Goal: Task Accomplishment & Management: Use online tool/utility

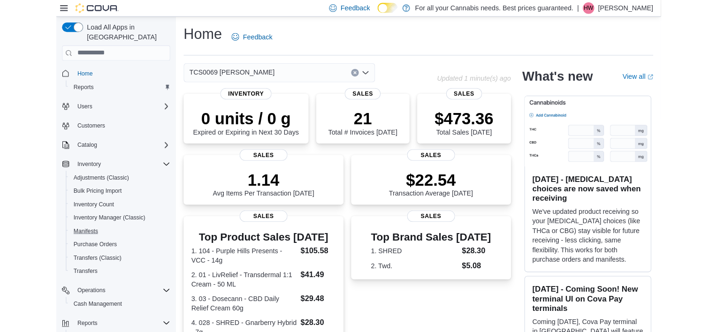
scroll to position [68, 0]
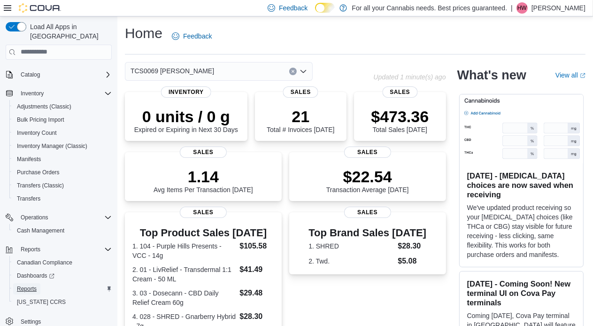
click at [31, 285] on span "Reports" at bounding box center [27, 289] width 20 height 8
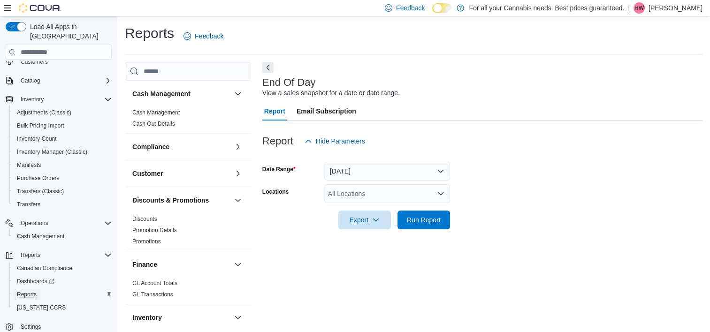
scroll to position [5, 0]
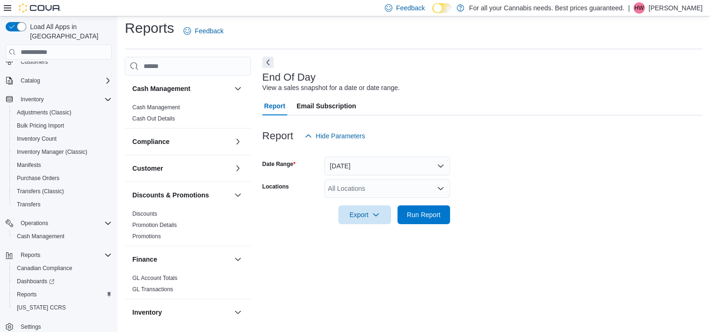
click at [365, 187] on div "All Locations" at bounding box center [387, 188] width 126 height 19
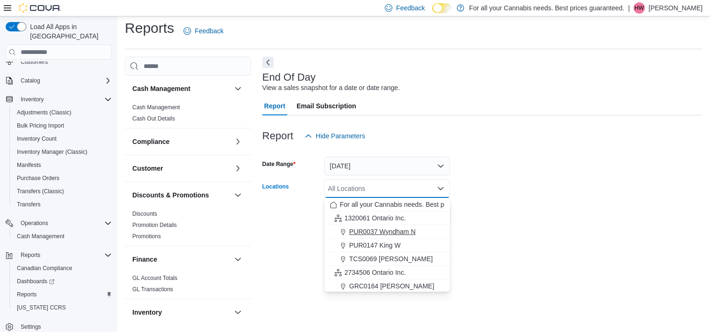
click at [390, 231] on span "PUR0037 Wyndham N" at bounding box center [382, 231] width 67 height 9
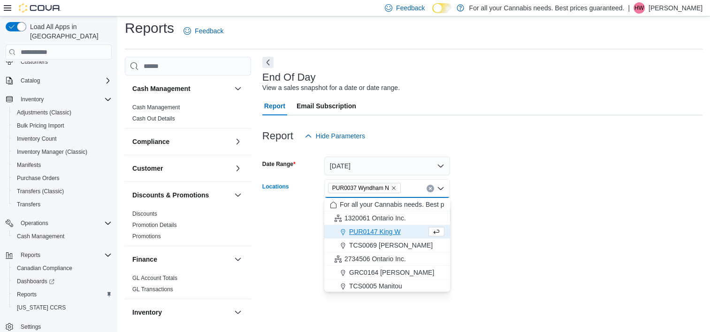
click at [497, 201] on div at bounding box center [482, 202] width 440 height 8
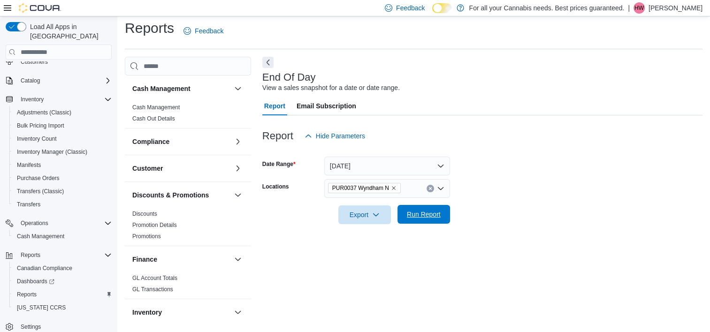
click at [427, 214] on span "Run Report" at bounding box center [424, 214] width 34 height 9
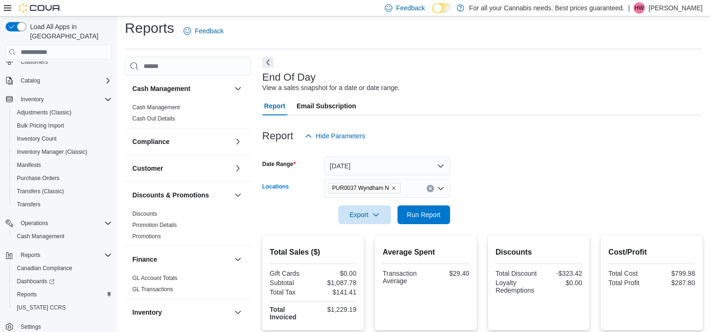
click at [394, 188] on icon "Remove PUR0037 Wyndham N from selection in this group" at bounding box center [394, 188] width 6 height 6
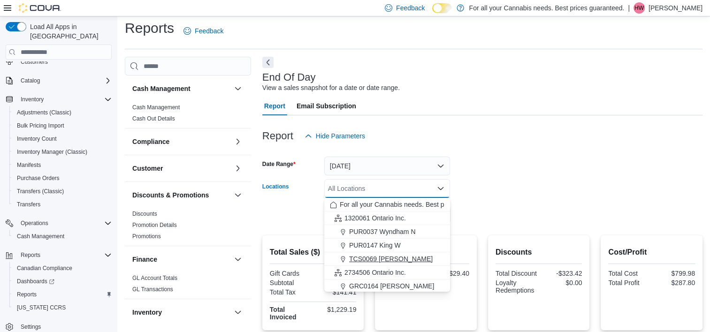
click at [375, 263] on span "TCS0069 [PERSON_NAME]" at bounding box center [391, 258] width 84 height 9
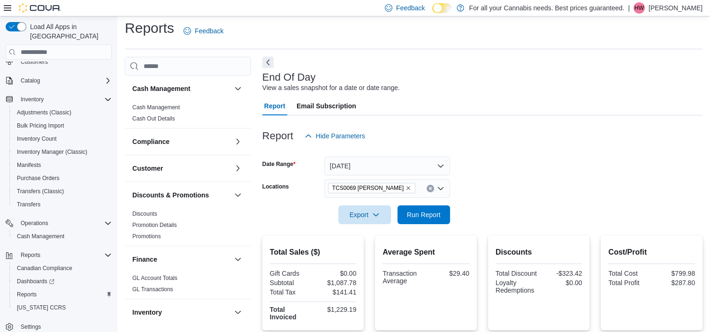
click at [541, 167] on form "Date Range [DATE] Locations TCS0069 [PERSON_NAME] Export Run Report" at bounding box center [482, 184] width 440 height 79
click at [430, 213] on span "Run Report" at bounding box center [424, 214] width 34 height 9
click at [432, 216] on span "Run Report" at bounding box center [424, 214] width 34 height 9
click at [431, 213] on span "Run Report" at bounding box center [424, 214] width 34 height 9
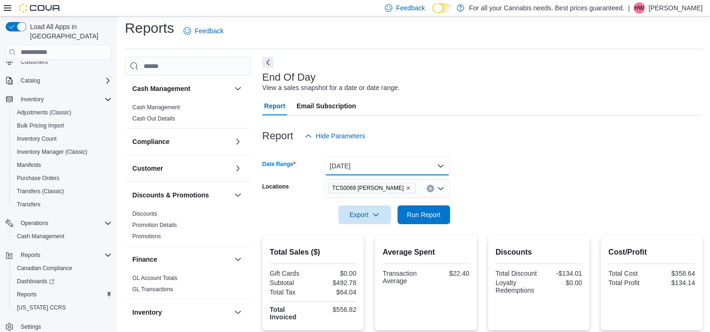
click at [386, 168] on button "[DATE]" at bounding box center [387, 166] width 126 height 19
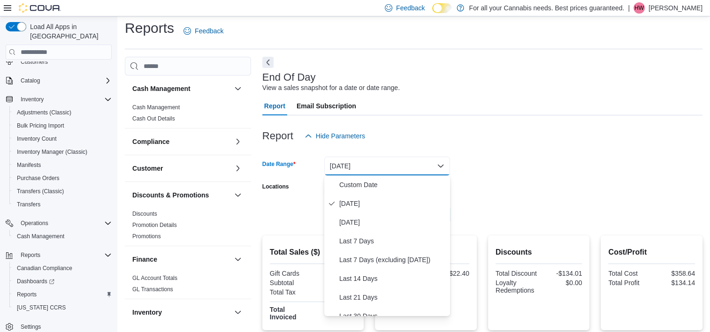
click at [497, 126] on div at bounding box center [482, 120] width 440 height 11
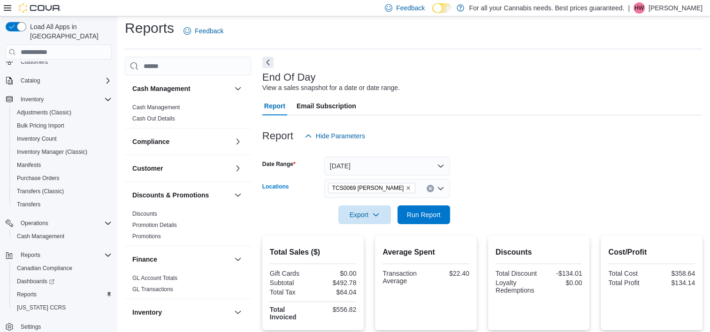
click at [405, 189] on icon "Remove TCS0069 Macdonell from selection in this group" at bounding box center [408, 188] width 6 height 6
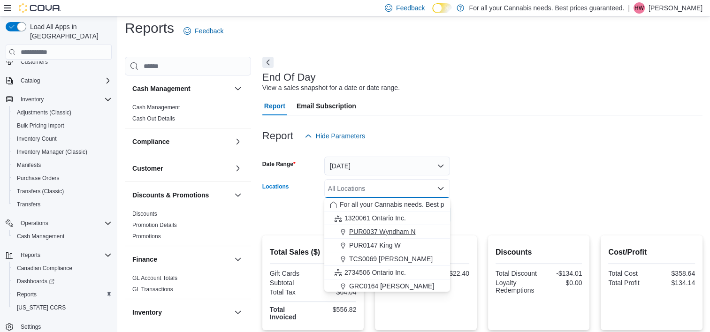
click at [364, 234] on span "PUR0037 Wyndham N" at bounding box center [382, 231] width 67 height 9
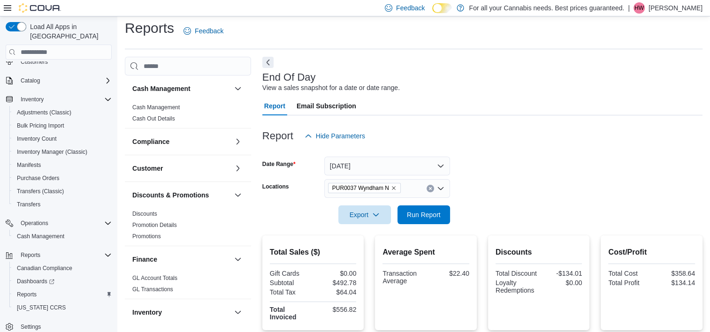
click at [528, 180] on form "Date Range [DATE] Locations PUR0037 [GEOGRAPHIC_DATA] N Export Run Report" at bounding box center [482, 184] width 440 height 79
click at [400, 213] on button "Run Report" at bounding box center [423, 214] width 53 height 19
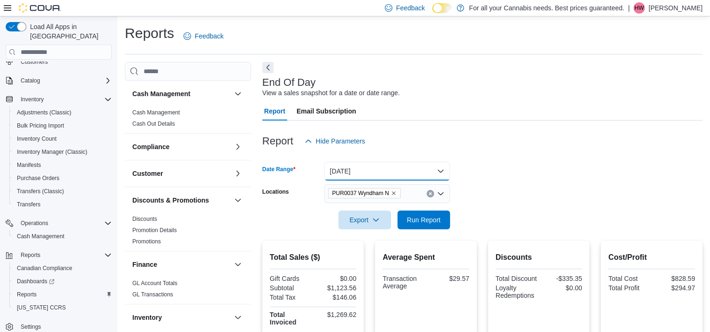
click at [351, 172] on button "[DATE]" at bounding box center [387, 171] width 126 height 19
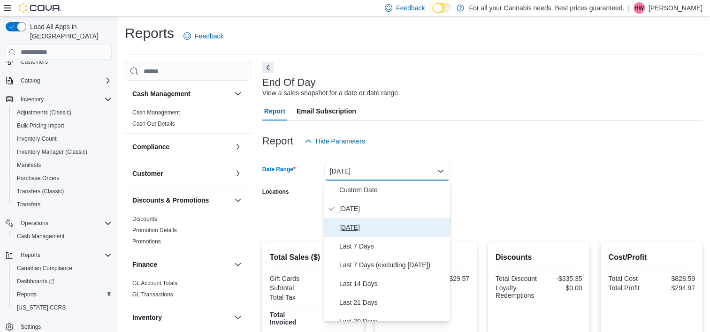
click at [353, 230] on span "[DATE]" at bounding box center [392, 227] width 107 height 11
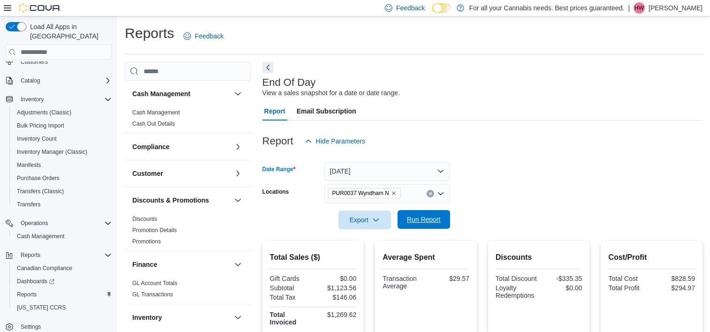
click at [425, 221] on span "Run Report" at bounding box center [424, 219] width 34 height 9
click at [393, 192] on icon "Remove PUR0037 Wyndham N from selection in this group" at bounding box center [394, 194] width 6 height 6
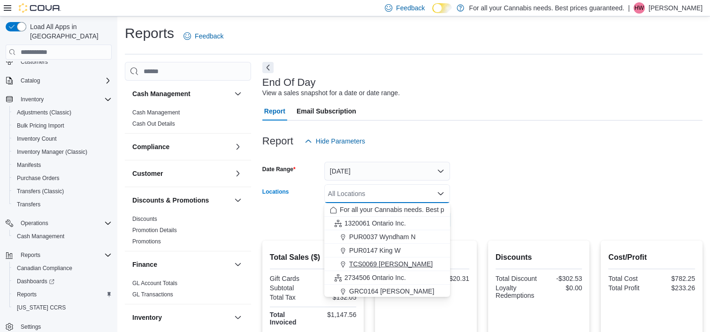
click at [371, 265] on span "TCS0069 [PERSON_NAME]" at bounding box center [391, 263] width 84 height 9
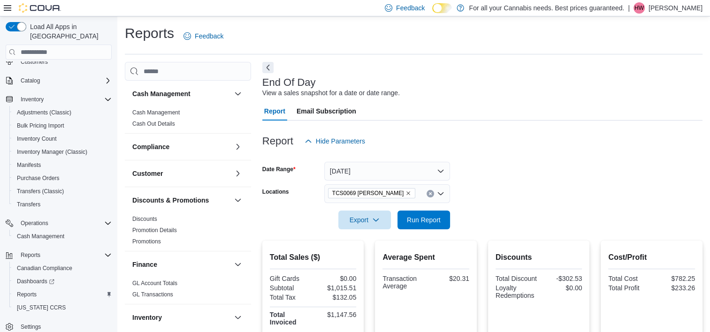
click at [467, 224] on form "Date Range [DATE] Locations TCS0069 [PERSON_NAME] Export Run Report" at bounding box center [482, 190] width 440 height 79
click at [420, 221] on span "Run Report" at bounding box center [424, 219] width 34 height 9
click at [405, 193] on icon "Remove TCS0069 Macdonell from selection in this group" at bounding box center [408, 194] width 6 height 6
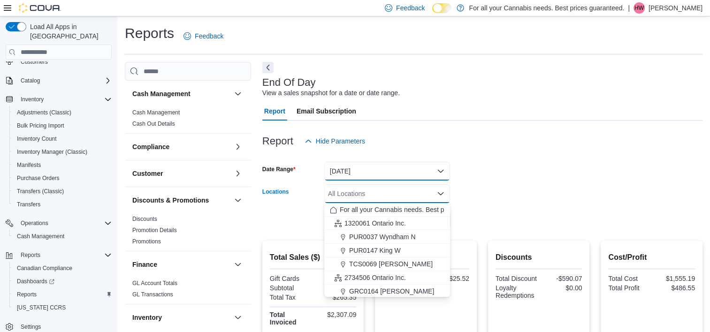
click at [404, 170] on button "[DATE]" at bounding box center [387, 171] width 126 height 19
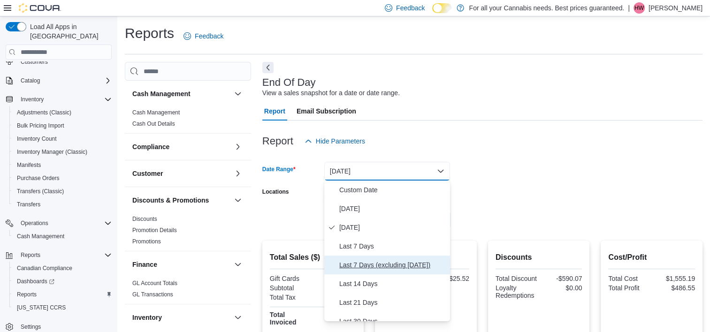
click at [382, 265] on span "Last 7 Days (excluding [DATE])" at bounding box center [392, 264] width 107 height 11
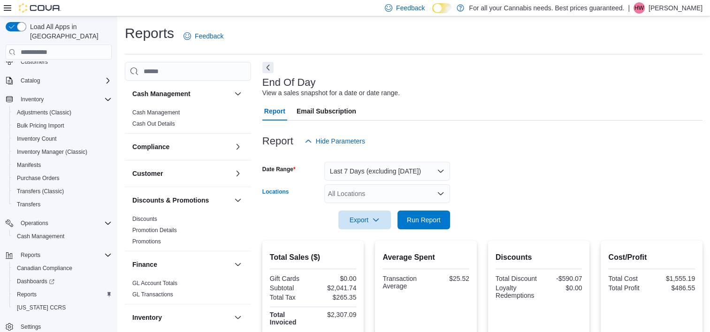
click at [407, 191] on div "All Locations" at bounding box center [387, 193] width 126 height 19
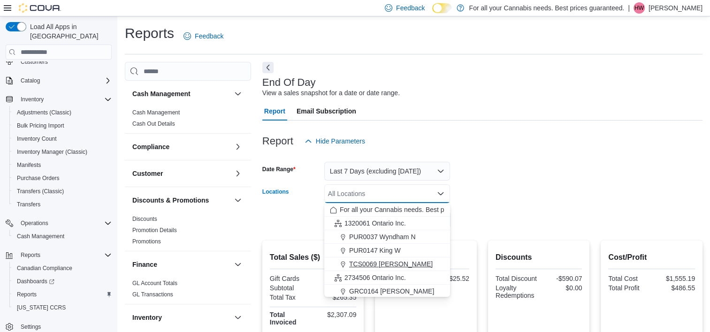
click at [402, 263] on span "TCS0069 [PERSON_NAME]" at bounding box center [391, 263] width 84 height 9
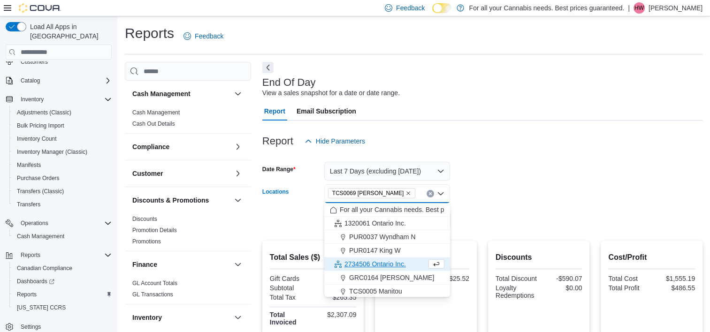
click at [504, 184] on form "Date Range Last 7 Days (excluding [DATE]) Locations TCS0069 [GEOGRAPHIC_DATA] C…" at bounding box center [482, 190] width 440 height 79
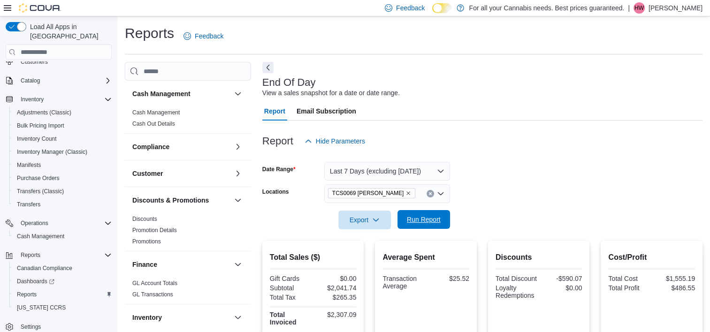
click at [417, 220] on span "Run Report" at bounding box center [424, 219] width 34 height 9
click at [407, 193] on icon "Remove TCS0069 Macdonell from selection in this group" at bounding box center [409, 194] width 4 height 4
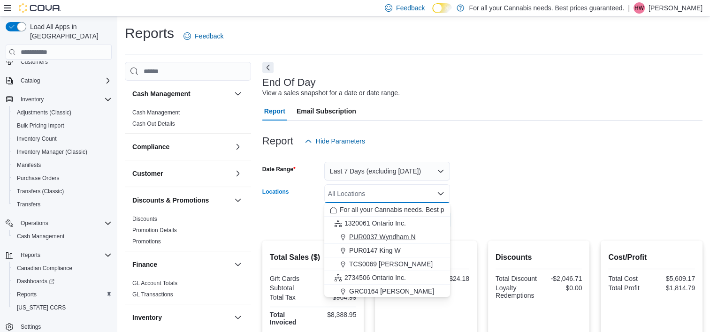
click at [392, 240] on span "PUR0037 Wyndham N" at bounding box center [382, 236] width 67 height 9
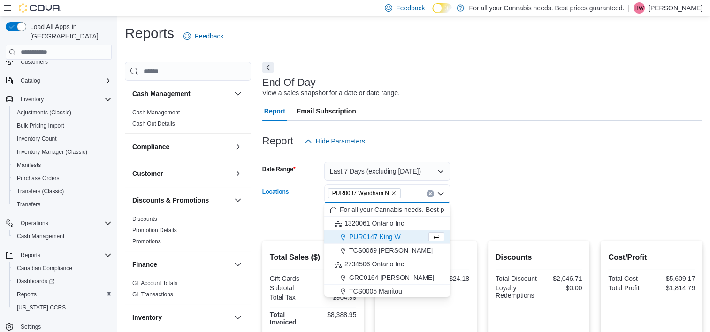
click at [506, 183] on form "Date Range Last 7 Days (excluding [DATE]) Locations PUR0037 [GEOGRAPHIC_DATA]. …" at bounding box center [482, 190] width 440 height 79
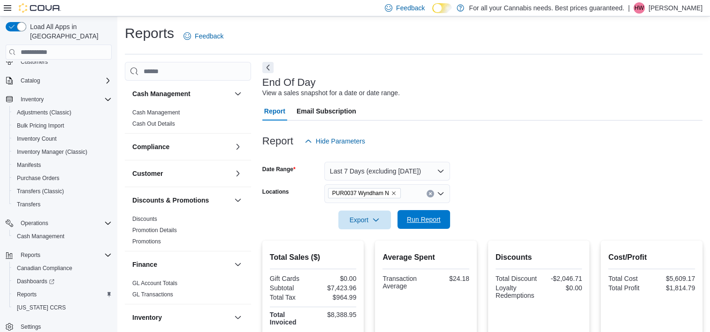
click at [407, 227] on span "Run Report" at bounding box center [423, 219] width 41 height 19
click at [425, 172] on button "Last 7 Days (excluding [DATE])" at bounding box center [387, 171] width 126 height 19
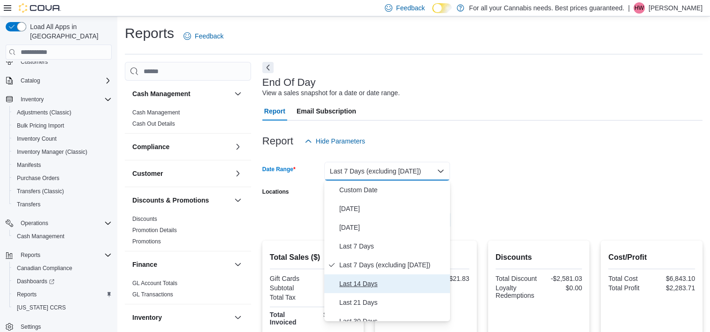
click at [375, 286] on span "Last 14 Days" at bounding box center [392, 283] width 107 height 11
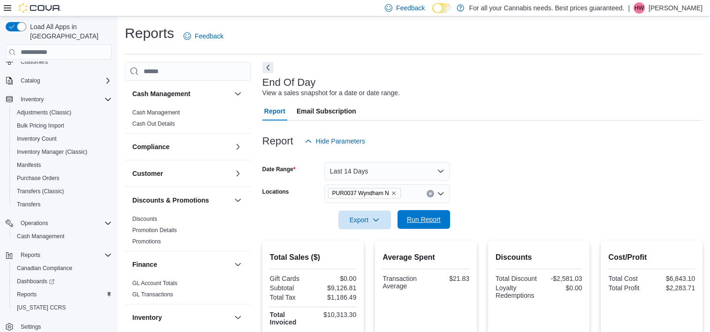
click at [413, 216] on span "Run Report" at bounding box center [424, 219] width 34 height 9
click at [392, 191] on icon "Remove PUR0037 Wyndham N from selection in this group" at bounding box center [394, 194] width 6 height 6
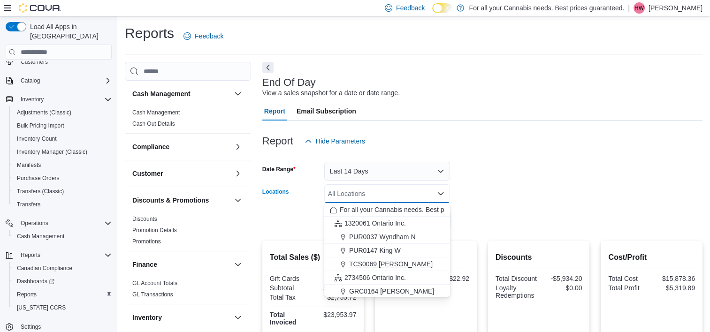
click at [392, 262] on span "TCS0069 [PERSON_NAME]" at bounding box center [391, 263] width 84 height 9
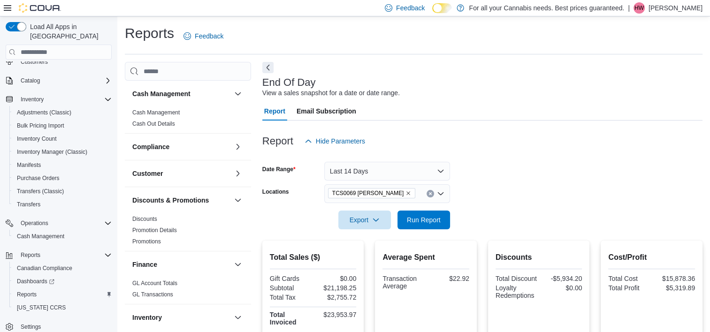
click at [512, 207] on div at bounding box center [482, 207] width 440 height 8
click at [416, 215] on span "Run Report" at bounding box center [423, 219] width 41 height 19
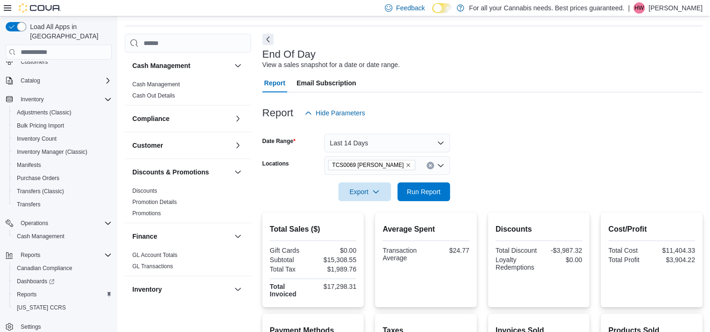
scroll to position [28, 0]
click at [405, 164] on icon "Remove TCS0069 Macdonell from selection in this group" at bounding box center [408, 166] width 6 height 6
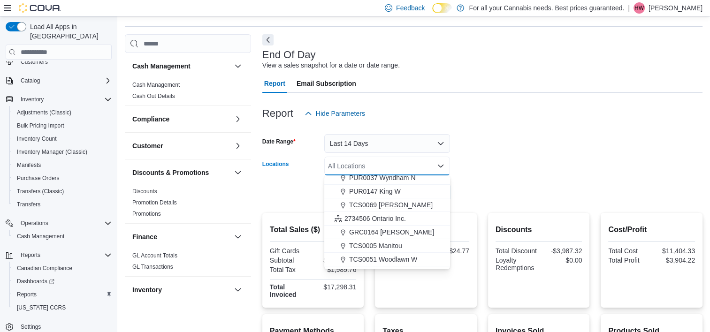
scroll to position [32, 0]
click at [390, 236] on button "GRC0164 [PERSON_NAME]" at bounding box center [387, 232] width 126 height 14
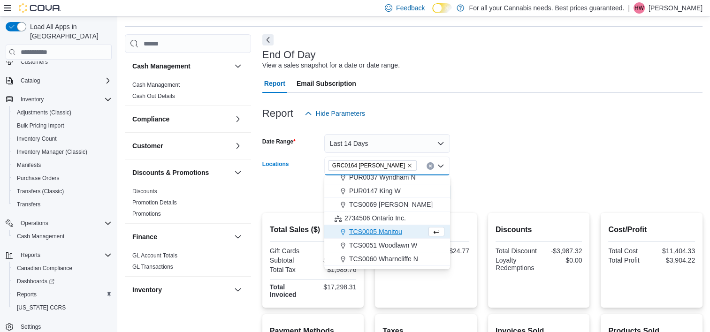
click at [588, 129] on div at bounding box center [482, 128] width 440 height 11
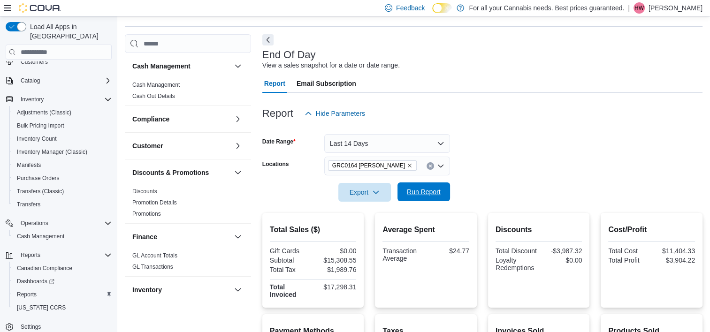
click at [438, 190] on span "Run Report" at bounding box center [424, 191] width 34 height 9
click at [385, 136] on button "Last 14 Days" at bounding box center [387, 143] width 126 height 19
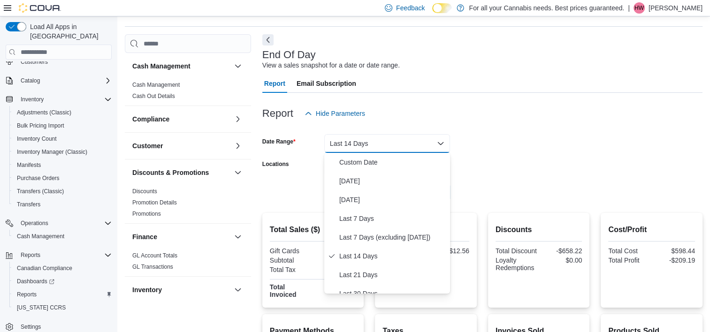
click at [506, 195] on form "Date Range Last 14 Days Locations GRC0164 Wyndham N Export Run Report" at bounding box center [482, 162] width 440 height 79
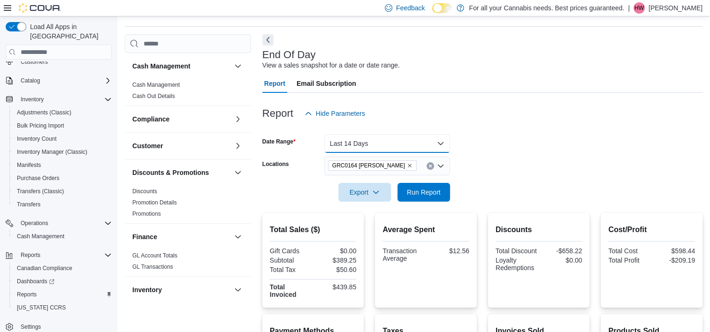
click at [377, 142] on button "Last 14 Days" at bounding box center [387, 143] width 126 height 19
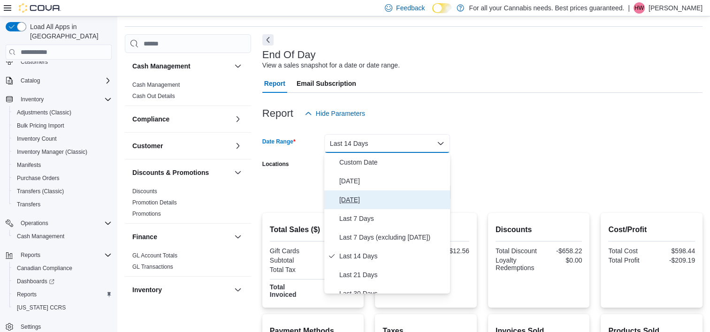
click at [377, 195] on span "[DATE]" at bounding box center [392, 199] width 107 height 11
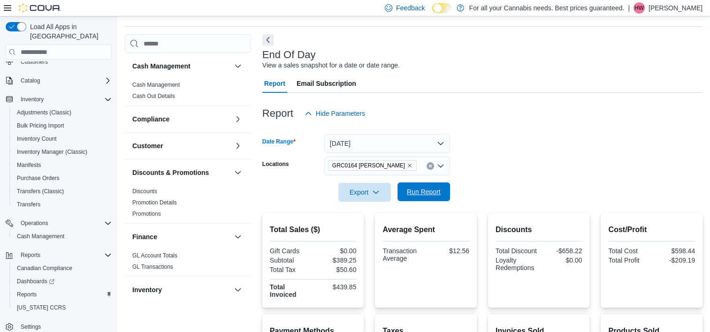
click at [424, 194] on span "Run Report" at bounding box center [424, 191] width 34 height 9
click at [359, 145] on button "[DATE]" at bounding box center [387, 143] width 126 height 19
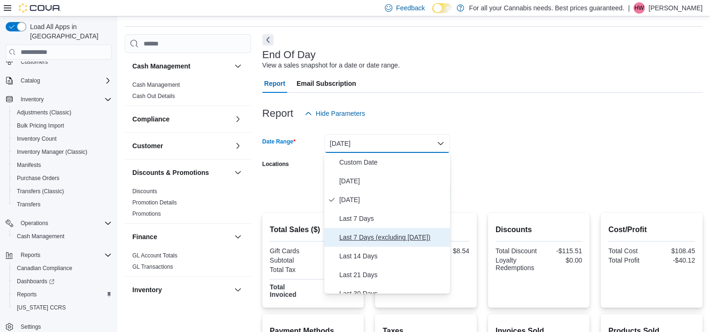
click at [362, 229] on button "Last 7 Days (excluding [DATE])" at bounding box center [387, 237] width 126 height 19
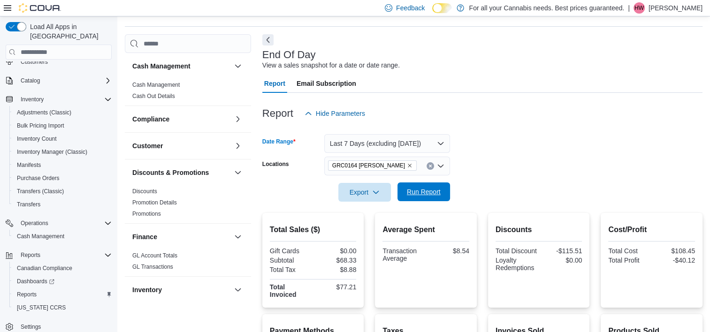
click at [443, 190] on span "Run Report" at bounding box center [423, 192] width 41 height 19
click at [387, 152] on button "Last 7 Days (excluding [DATE])" at bounding box center [387, 143] width 126 height 19
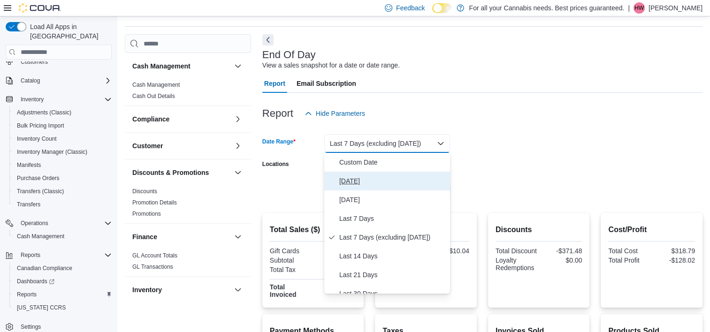
click at [349, 186] on span "[DATE]" at bounding box center [392, 180] width 107 height 11
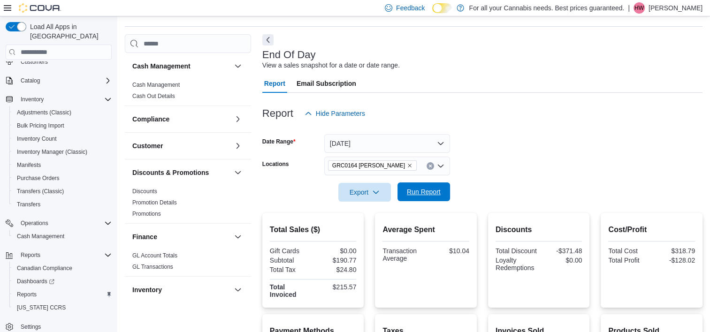
click at [436, 189] on span "Run Report" at bounding box center [424, 191] width 34 height 9
click at [407, 167] on icon "Remove GRC0164 Wyndham N from selection in this group" at bounding box center [410, 166] width 6 height 6
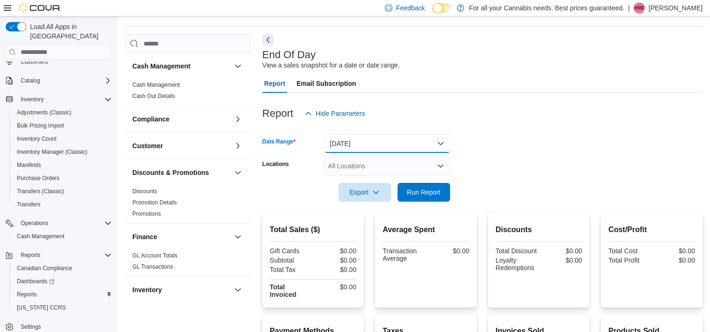
click at [359, 137] on button "[DATE]" at bounding box center [387, 143] width 126 height 19
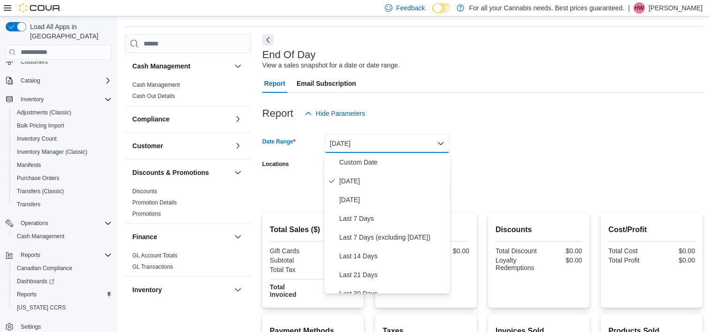
click at [392, 115] on div "Report Hide Parameters" at bounding box center [482, 113] width 440 height 19
